Goal: Task Accomplishment & Management: Manage account settings

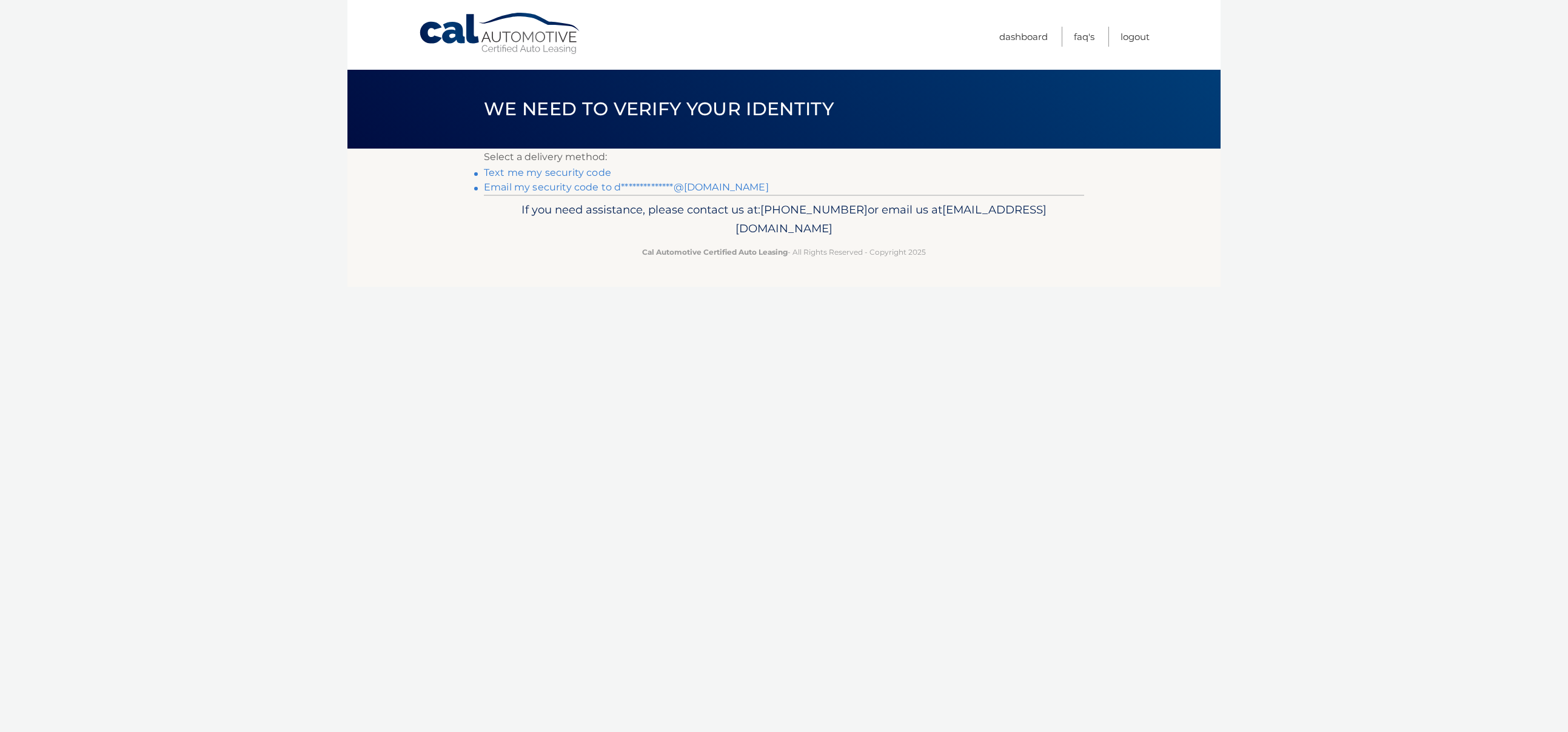
click at [546, 187] on link "**********" at bounding box center [626, 187] width 285 height 11
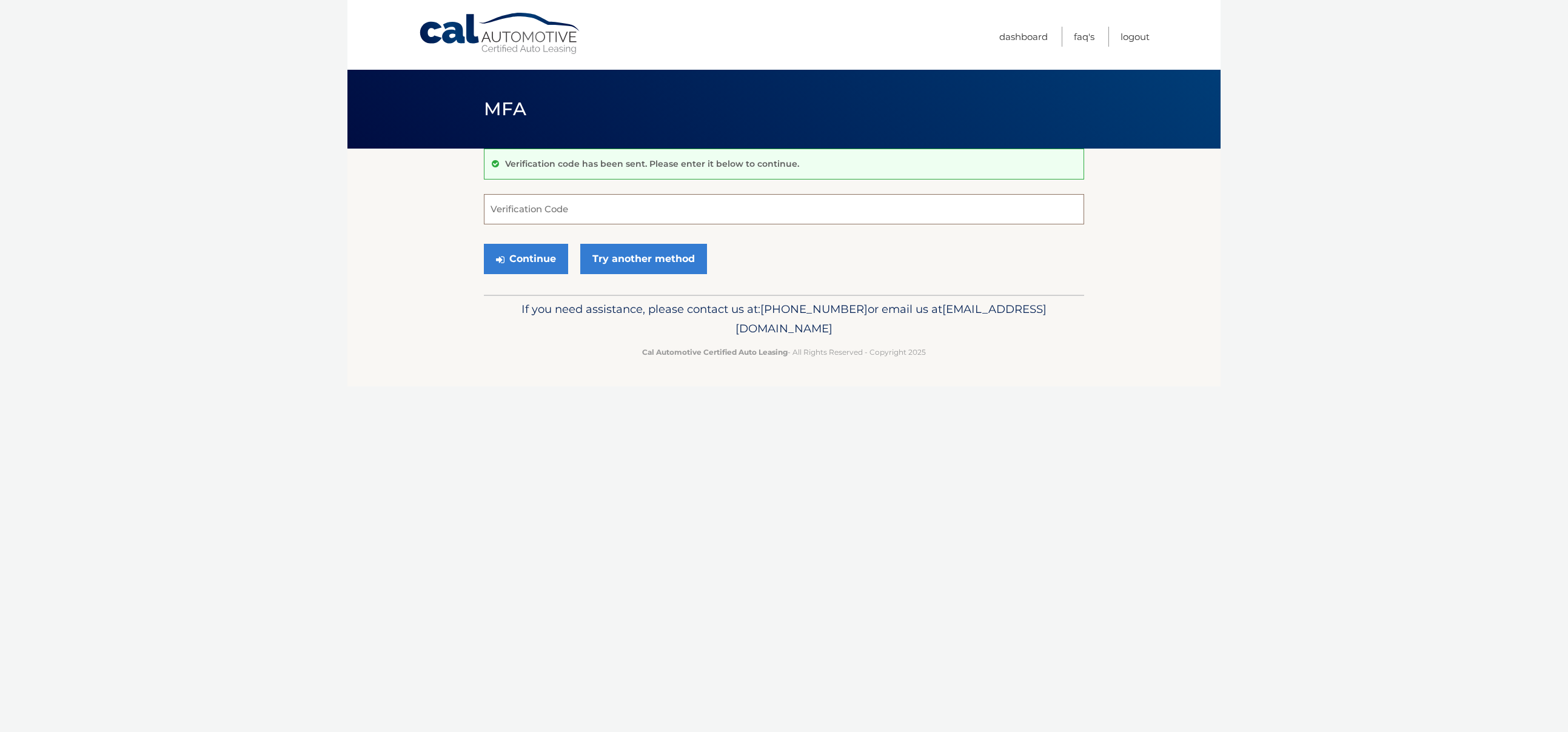
click at [528, 211] on input "Verification Code" at bounding box center [784, 209] width 600 height 31
paste input "652194"
type input "652194"
click at [528, 259] on button "Continue" at bounding box center [526, 259] width 84 height 31
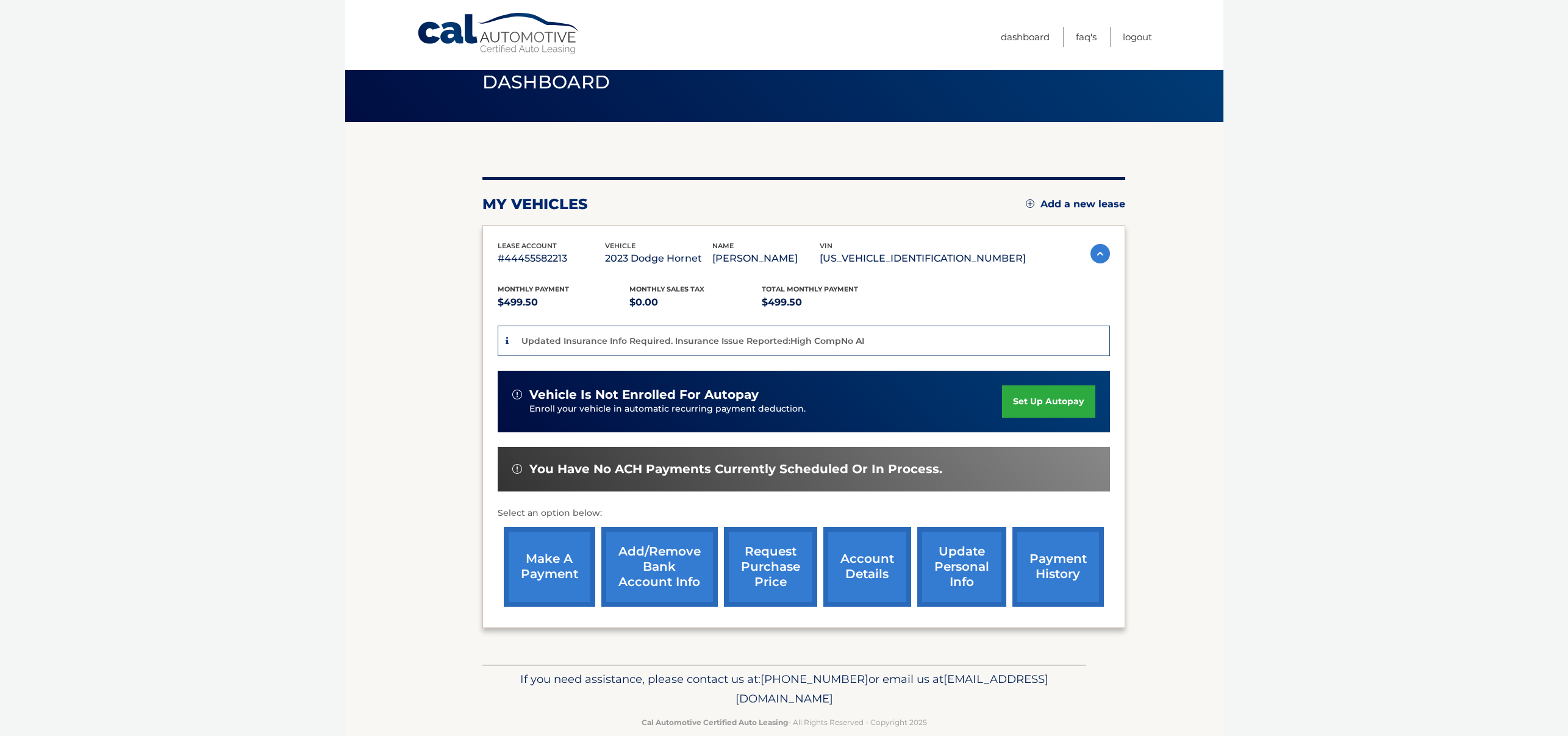
scroll to position [49, 0]
